Goal: Task Accomplishment & Management: Manage account settings

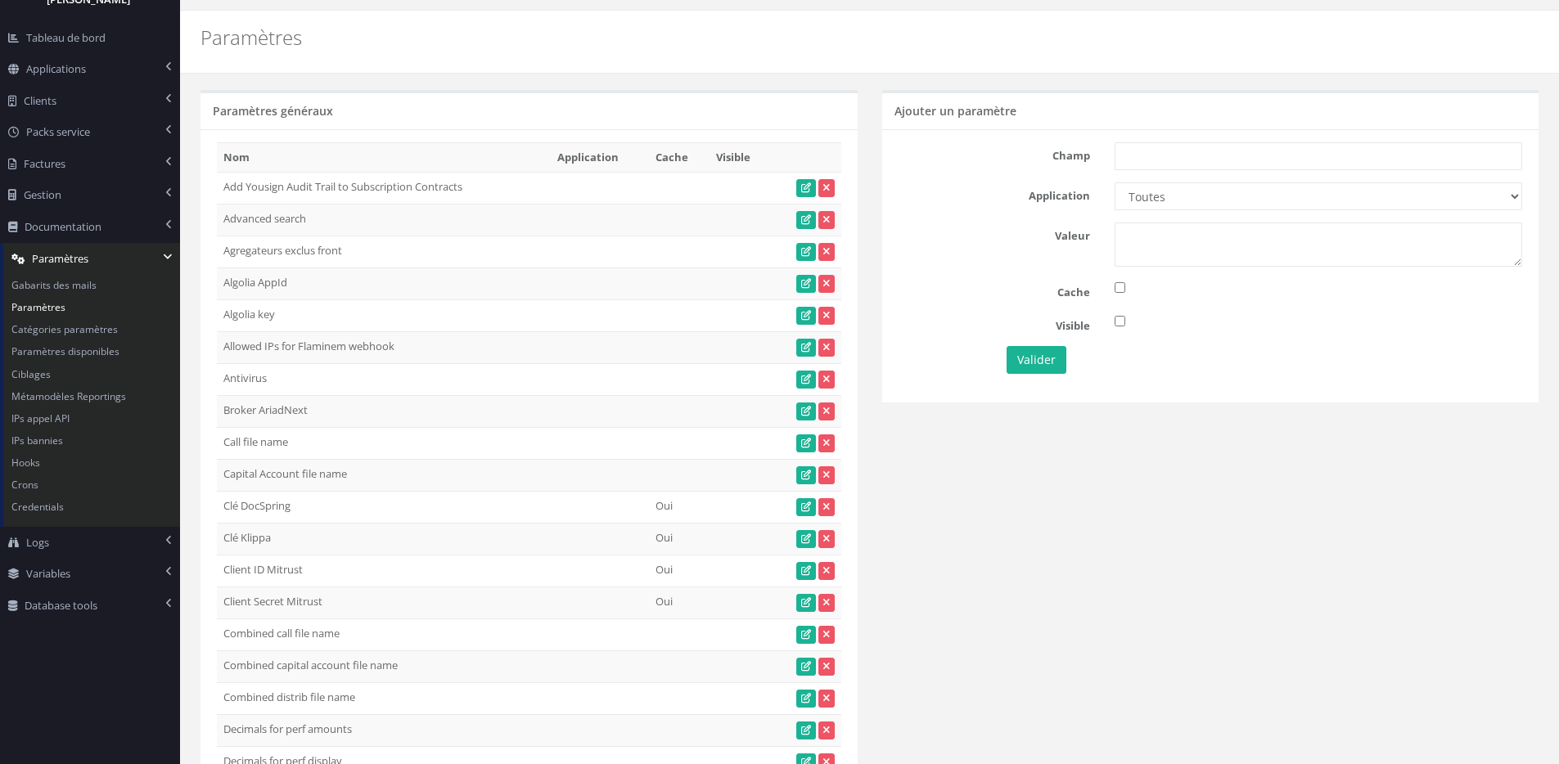
scroll to position [16, 0]
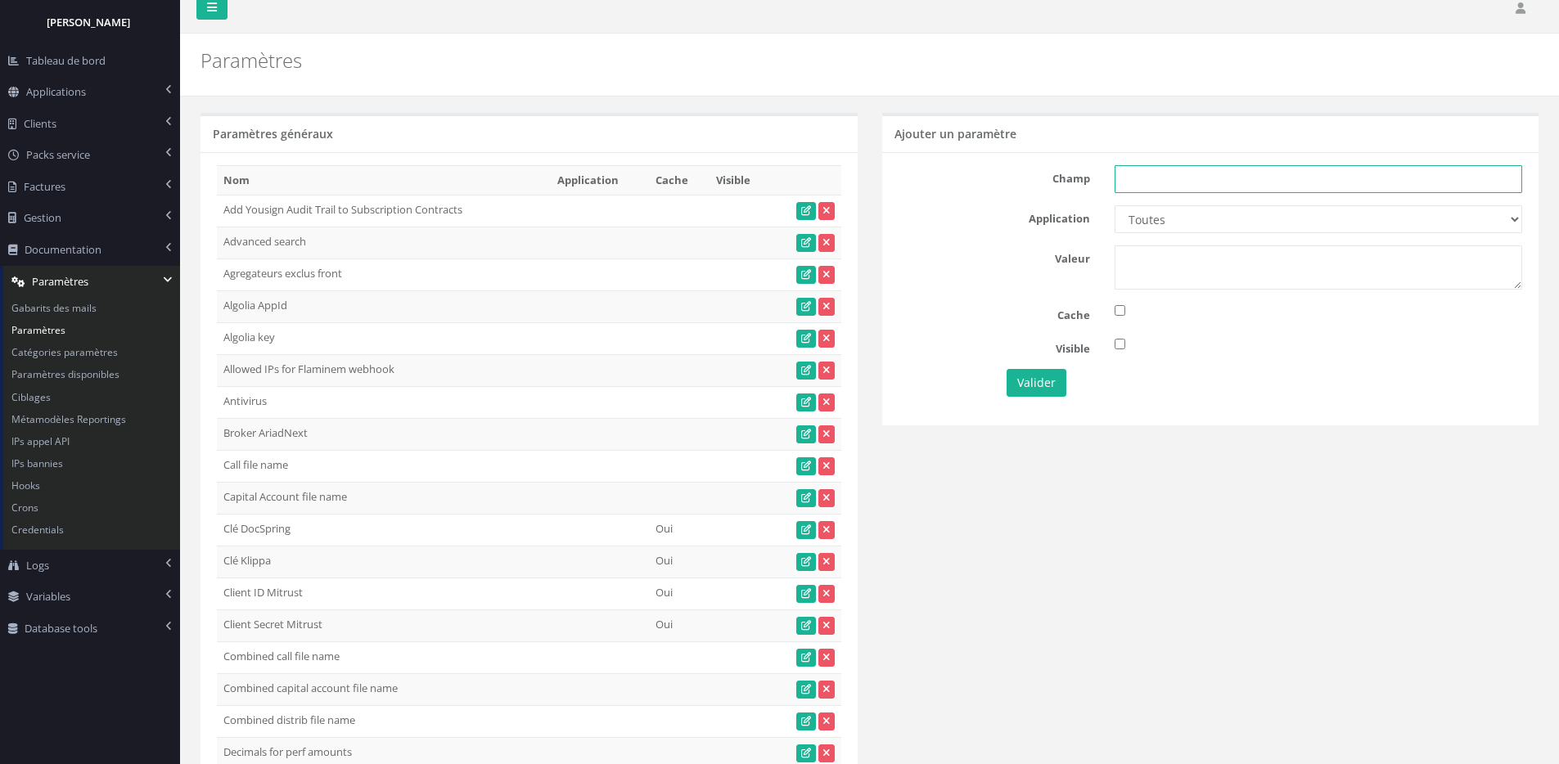
click at [1215, 193] on input "text" at bounding box center [1317, 179] width 407 height 28
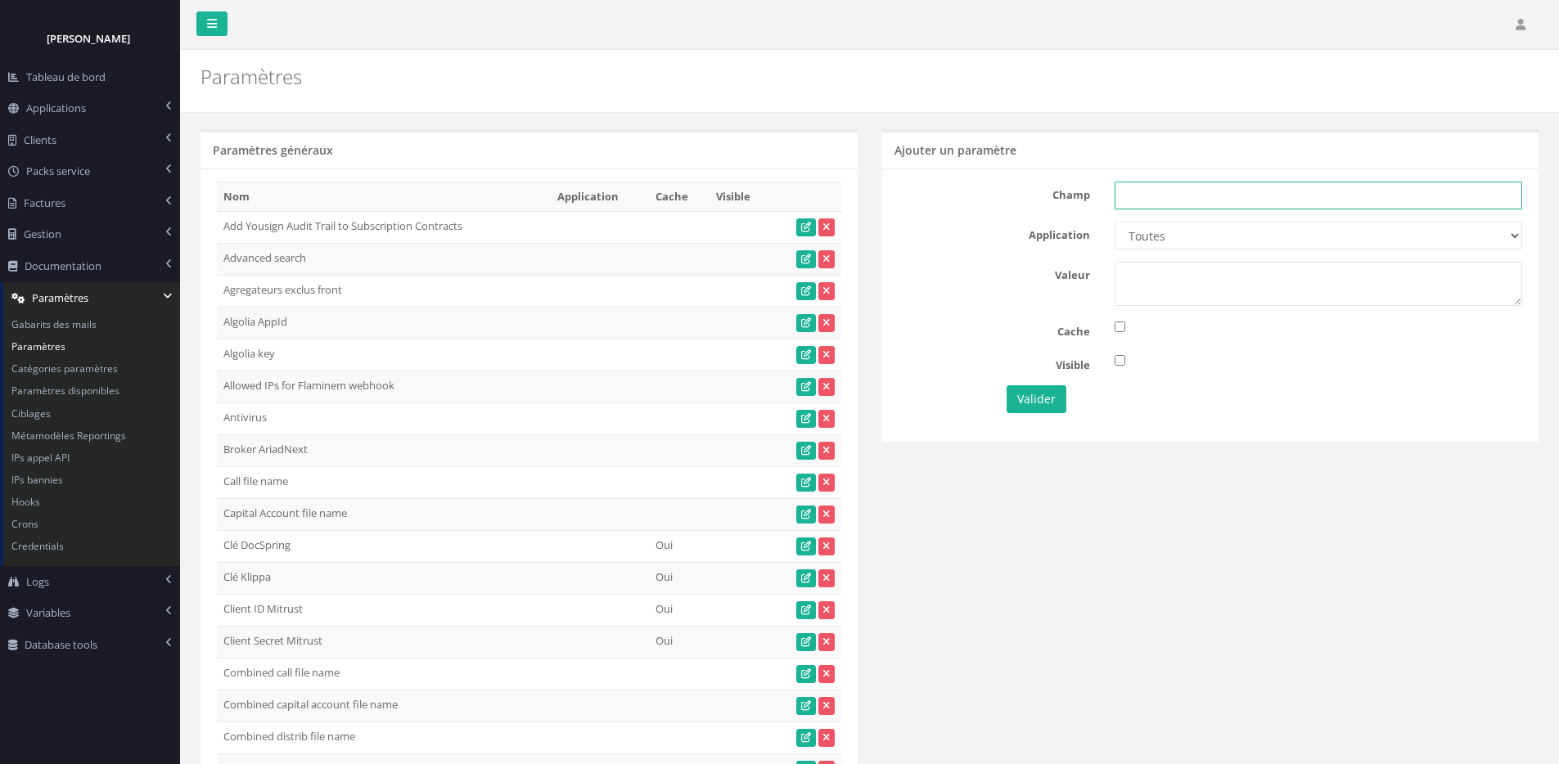
paste input "Onboarding tags"
type input "Onboarding tags"
click at [1208, 233] on select "Toutes Aloe Private Equity Alpin Capital API Access to My DB API demo Astorg As…" at bounding box center [1317, 236] width 407 height 28
select select "52"
click at [1114, 222] on select "Toutes Aloe Private Equity Alpin Capital API Access to My DB API demo Astorg As…" at bounding box center [1317, 236] width 407 height 28
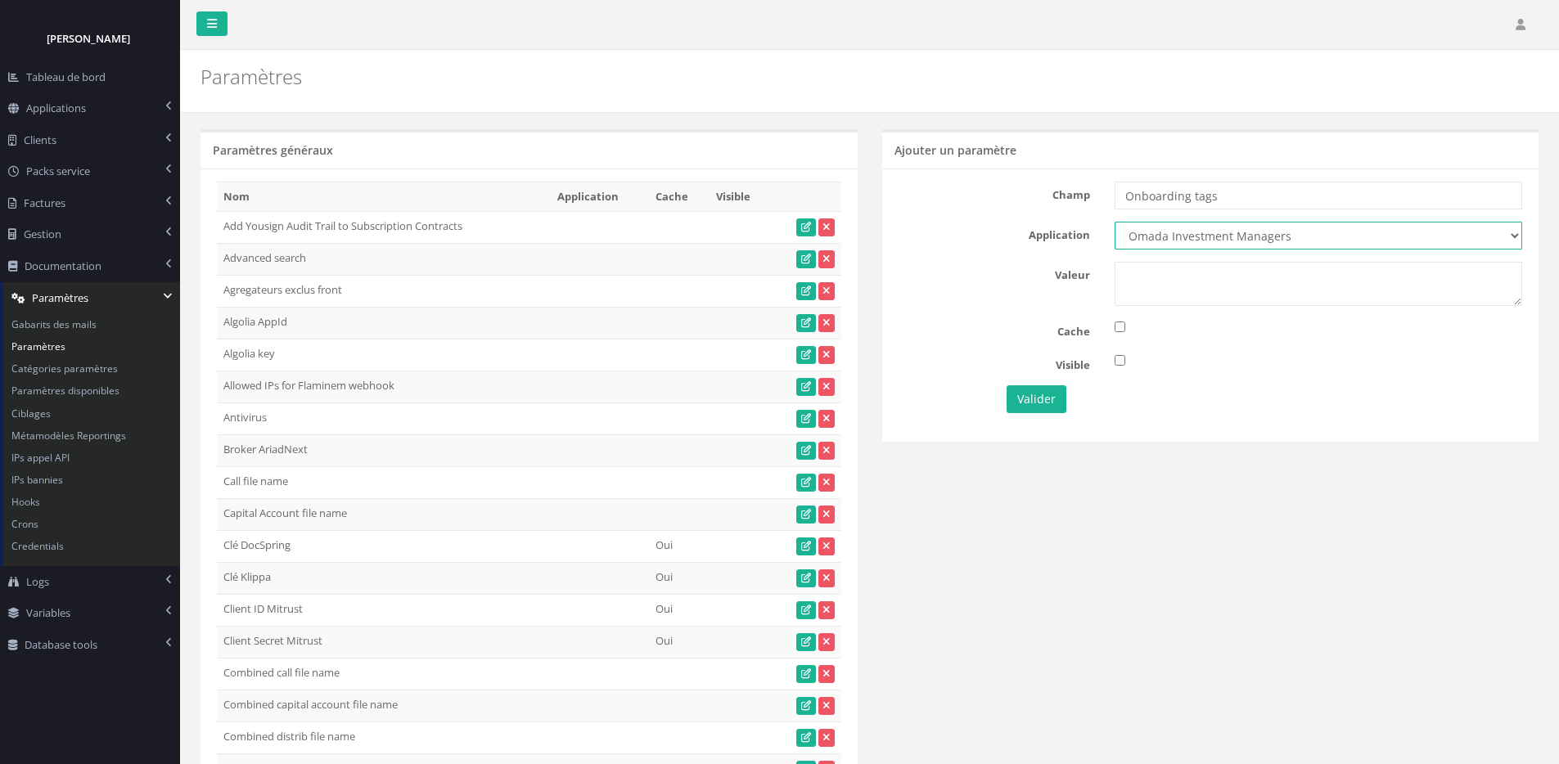
click at [1177, 236] on select "Toutes Aloe Private Equity Alpin Capital API Access to My DB API demo Astorg As…" at bounding box center [1317, 236] width 407 height 28
click at [1114, 222] on select "Toutes Aloe Private Equity Alpin Capital API Access to My DB API demo Astorg As…" at bounding box center [1317, 236] width 407 height 28
click at [1167, 298] on textarea at bounding box center [1317, 284] width 407 height 44
type textarea "1"
click at [1038, 401] on button "Valider" at bounding box center [1036, 399] width 60 height 28
